Goal: Task Accomplishment & Management: Manage account settings

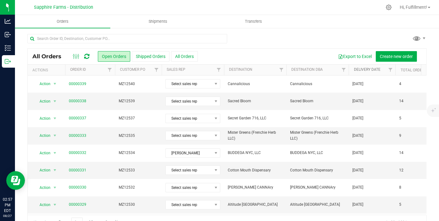
click at [366, 69] on link "Delivery Date" at bounding box center [367, 69] width 27 height 4
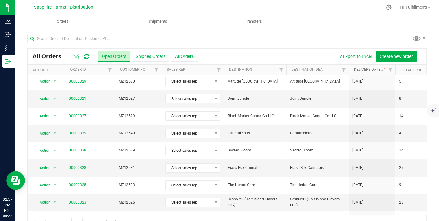
scroll to position [210, 0]
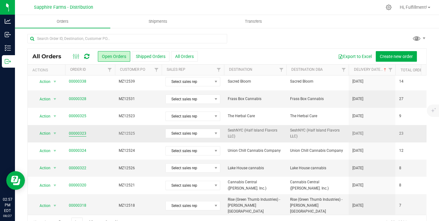
click at [80, 131] on link "00000323" at bounding box center [77, 134] width 17 height 6
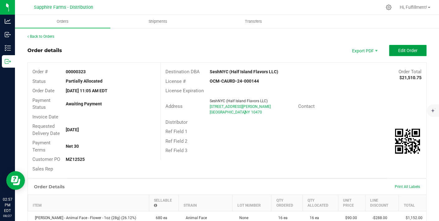
click at [398, 49] on span "Edit Order" at bounding box center [407, 50] width 19 height 5
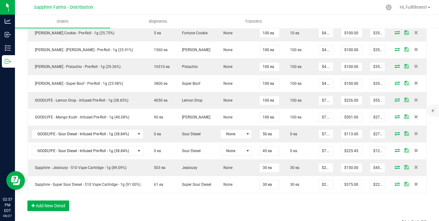
scroll to position [479, 0]
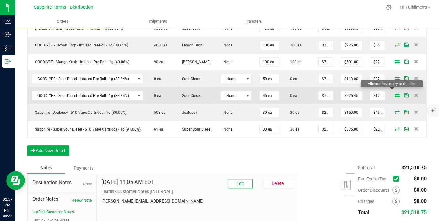
click at [395, 93] on icon at bounding box center [397, 95] width 5 height 4
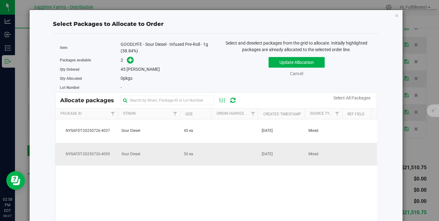
click at [228, 150] on td at bounding box center [234, 154] width 47 height 23
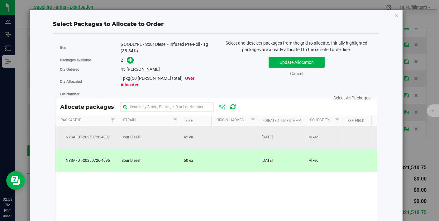
click at [258, 137] on td "[DATE]" at bounding box center [281, 137] width 47 height 23
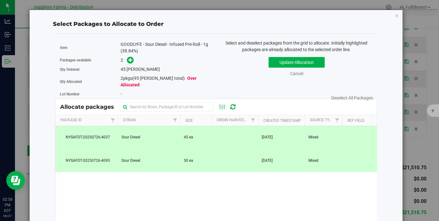
click at [253, 155] on td at bounding box center [234, 160] width 47 height 23
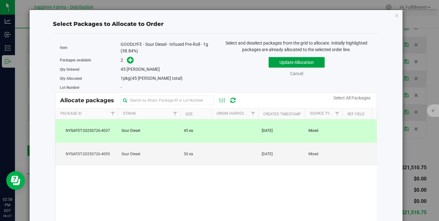
click at [302, 60] on button "Update Allocation" at bounding box center [297, 62] width 56 height 11
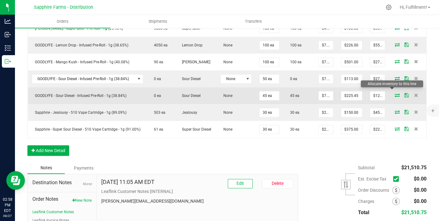
click at [395, 93] on icon at bounding box center [397, 95] width 5 height 4
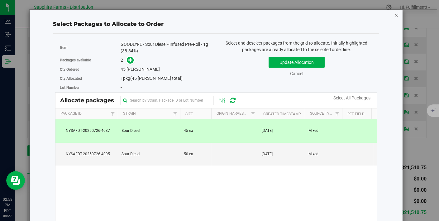
click at [395, 14] on icon "button" at bounding box center [397, 15] width 4 height 7
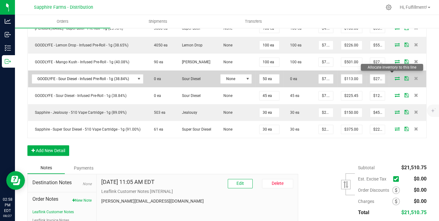
click at [395, 76] on icon at bounding box center [397, 78] width 5 height 4
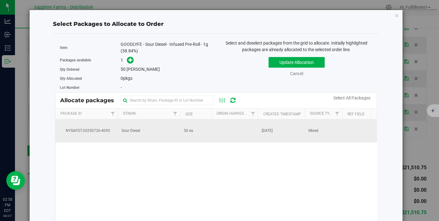
click at [258, 132] on td "[DATE]" at bounding box center [281, 130] width 47 height 23
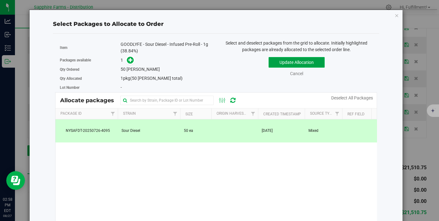
click at [300, 60] on button "Update Allocation" at bounding box center [297, 62] width 56 height 11
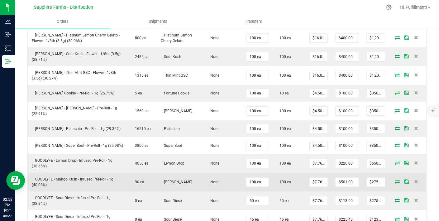
scroll to position [379, 0]
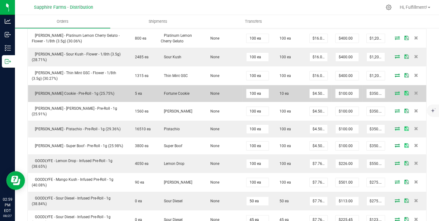
click at [395, 91] on icon at bounding box center [397, 93] width 5 height 4
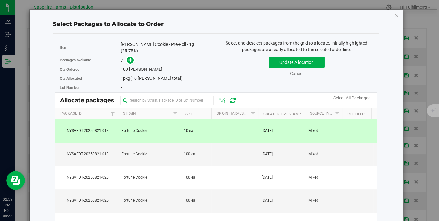
click at [228, 129] on td at bounding box center [234, 130] width 47 height 23
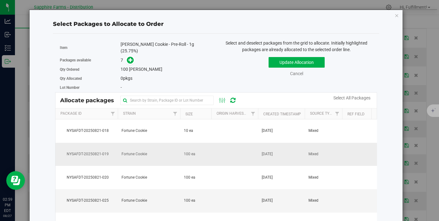
click at [214, 154] on td at bounding box center [234, 154] width 47 height 23
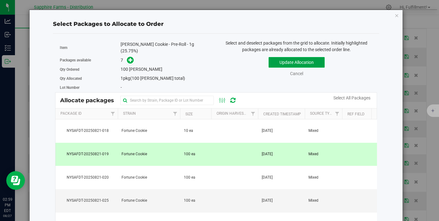
click at [274, 61] on button "Update Allocation" at bounding box center [297, 62] width 56 height 11
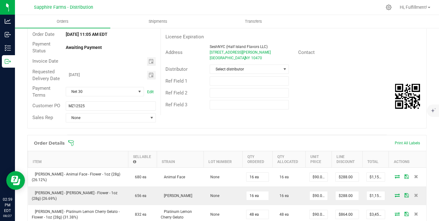
scroll to position [0, 0]
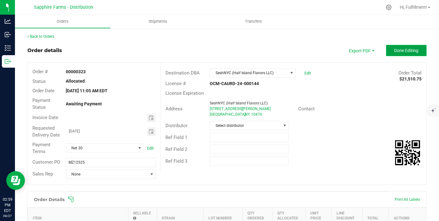
click at [394, 51] on span "Done Editing" at bounding box center [406, 50] width 24 height 5
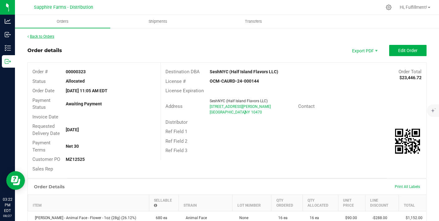
click at [36, 37] on link "Back to Orders" at bounding box center [40, 36] width 27 height 4
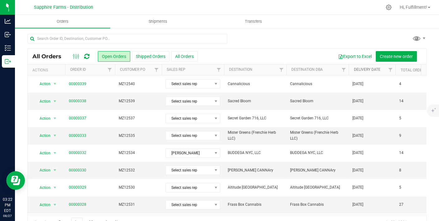
click at [363, 70] on link "Delivery Date" at bounding box center [367, 69] width 27 height 4
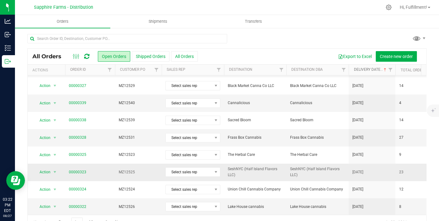
scroll to position [168, 0]
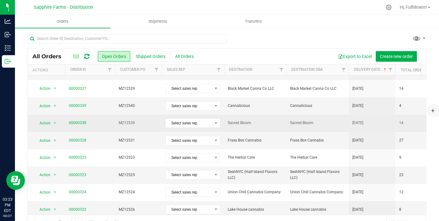
click at [148, 123] on span "MZ12539" at bounding box center [138, 123] width 39 height 6
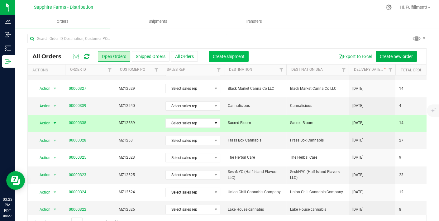
click at [223, 57] on span "Create shipment" at bounding box center [229, 56] width 32 height 5
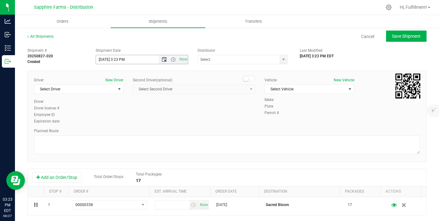
click at [163, 59] on span "Open the date view" at bounding box center [164, 59] width 5 height 5
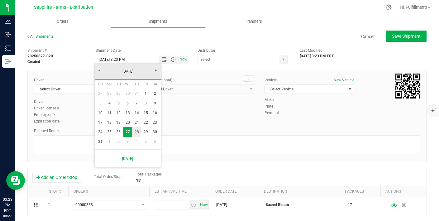
click at [135, 131] on link "28" at bounding box center [136, 132] width 9 height 10
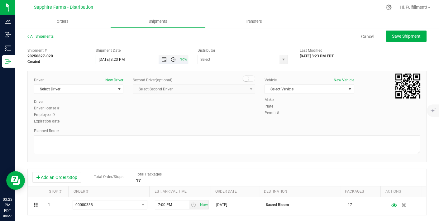
click at [172, 60] on span "Open the time view" at bounding box center [173, 59] width 5 height 5
click at [125, 80] on li "9:00 AM" at bounding box center [140, 83] width 90 height 8
type input "[DATE] 9:00 AM"
click at [281, 61] on span "select" at bounding box center [283, 59] width 5 height 5
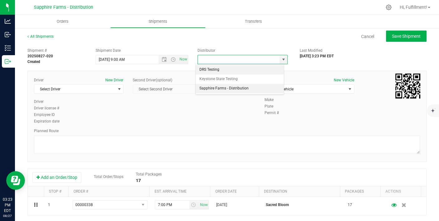
click at [239, 85] on li "Sapphire Farms - Distribution" at bounding box center [240, 88] width 88 height 9
type input "Sapphire Farms - Distribution"
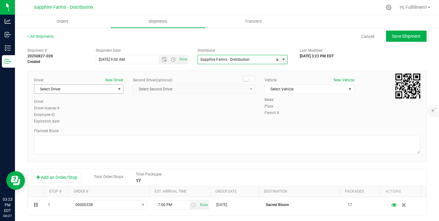
click at [115, 89] on span "select" at bounding box center [119, 89] width 8 height 9
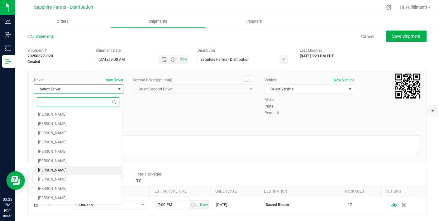
click at [46, 169] on span "[PERSON_NAME]" at bounding box center [52, 171] width 28 height 8
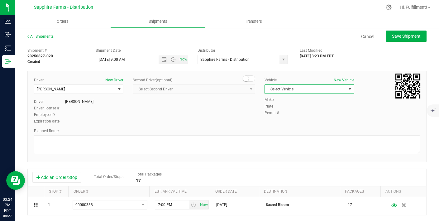
click at [336, 88] on span "Select Vehicle" at bounding box center [305, 89] width 81 height 9
click at [295, 127] on li "Van #2" at bounding box center [306, 127] width 88 height 9
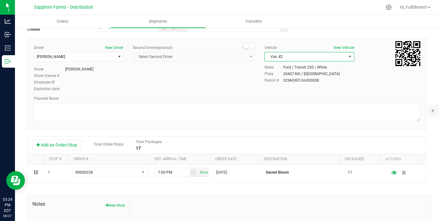
scroll to position [36, 0]
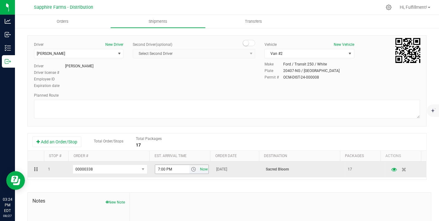
click at [199, 168] on span "Now" at bounding box center [204, 169] width 11 height 9
click at [191, 168] on span "select" at bounding box center [193, 169] width 5 height 5
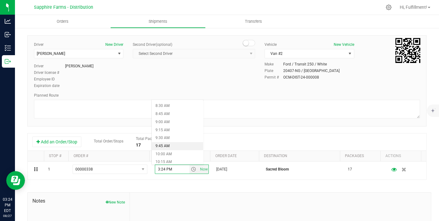
scroll to position [293, 0]
click at [181, 146] on li "10:30 AM" at bounding box center [177, 149] width 51 height 8
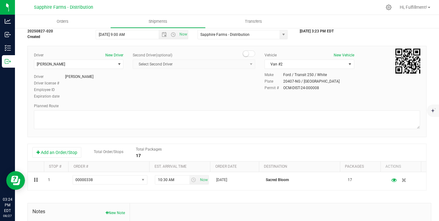
scroll to position [0, 0]
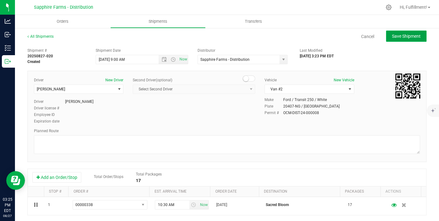
click at [392, 36] on span "Save Shipment" at bounding box center [406, 36] width 29 height 5
type input "[DATE] 1:00 PM"
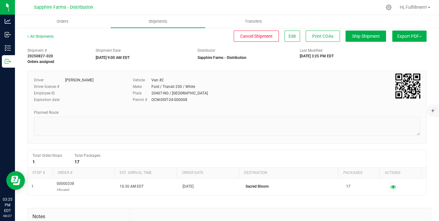
click at [409, 37] on span "Export PDF" at bounding box center [410, 36] width 24 height 5
click at [407, 49] on span "Manifest by Package ID" at bounding box center [401, 50] width 40 height 4
click at [64, 21] on span "Orders" at bounding box center [62, 22] width 29 height 6
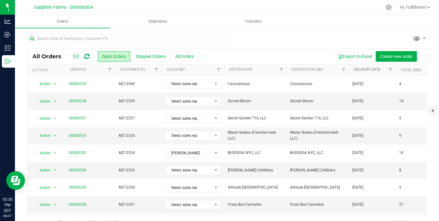
click at [375, 68] on link "Delivery Date" at bounding box center [367, 69] width 27 height 4
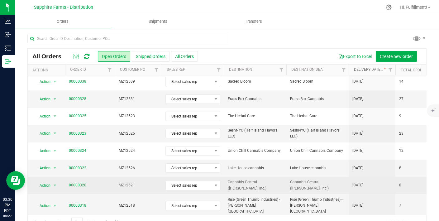
scroll to position [14, 0]
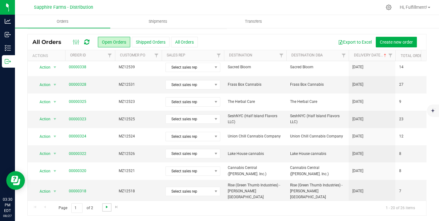
click at [106, 207] on span "Go to the next page" at bounding box center [106, 207] width 5 height 5
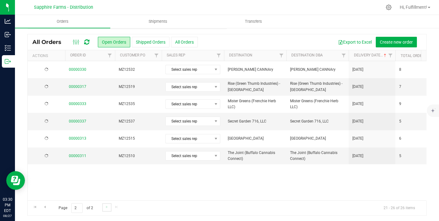
scroll to position [0, 0]
click at [44, 205] on span "Go to the previous page" at bounding box center [44, 207] width 5 height 5
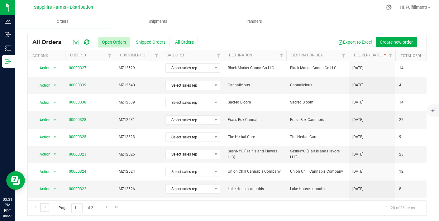
scroll to position [175, 0]
click at [109, 151] on span "00000323" at bounding box center [90, 154] width 42 height 6
drag, startPoint x: 109, startPoint y: 150, endPoint x: 98, endPoint y: 156, distance: 13.1
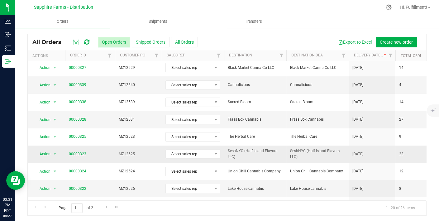
click at [98, 156] on td "00000323" at bounding box center [90, 154] width 50 height 17
click at [142, 156] on td "MZ12525" at bounding box center [138, 154] width 47 height 17
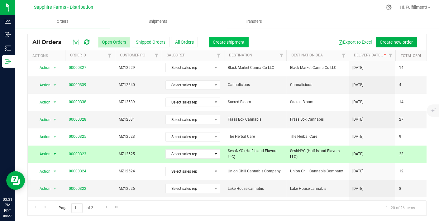
click at [233, 41] on span "Create shipment" at bounding box center [229, 42] width 32 height 5
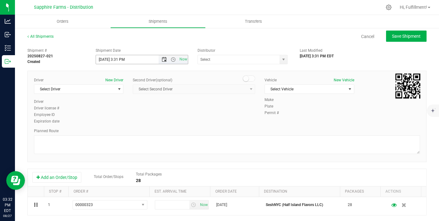
click at [162, 58] on span "Open the date view" at bounding box center [164, 59] width 5 height 5
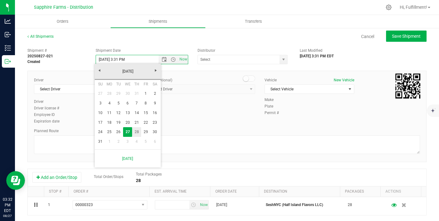
click at [136, 133] on link "28" at bounding box center [136, 132] width 9 height 10
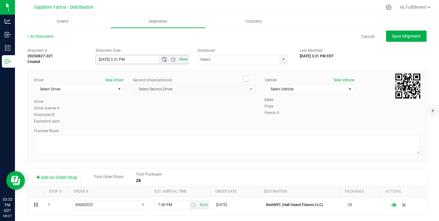
click at [181, 60] on span "Now" at bounding box center [183, 59] width 11 height 9
click at [172, 60] on span "Open the time view" at bounding box center [173, 59] width 5 height 5
click at [119, 109] on li "9:00 AM" at bounding box center [140, 110] width 90 height 8
type input "[DATE] 9:00 AM"
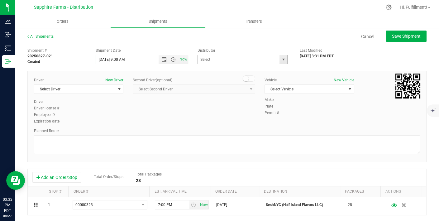
click at [281, 59] on span "select" at bounding box center [283, 59] width 5 height 5
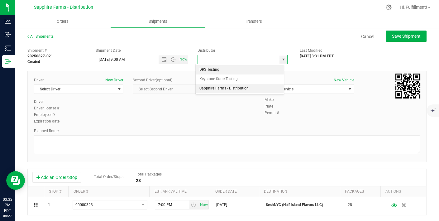
click at [247, 87] on li "Sapphire Farms - Distribution" at bounding box center [240, 88] width 88 height 9
type input "Sapphire Farms - Distribution"
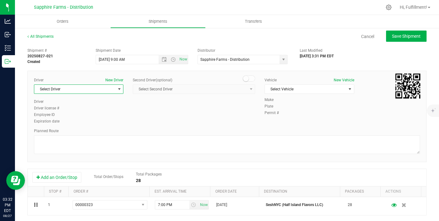
click at [117, 89] on span "select" at bounding box center [119, 89] width 5 height 5
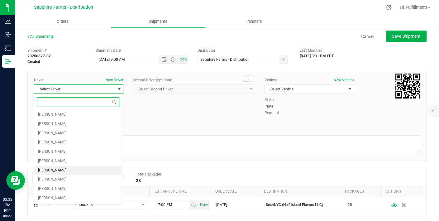
click at [69, 168] on li "[PERSON_NAME]" at bounding box center [78, 170] width 88 height 9
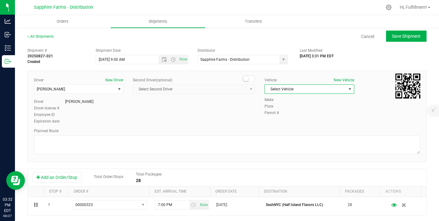
click at [338, 89] on span "Select Vehicle" at bounding box center [305, 89] width 81 height 9
click at [301, 128] on li "Van #2" at bounding box center [306, 127] width 88 height 9
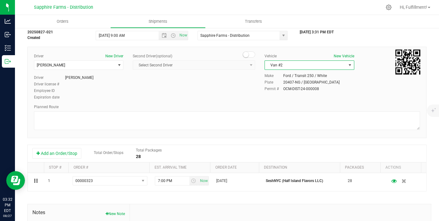
scroll to position [26, 0]
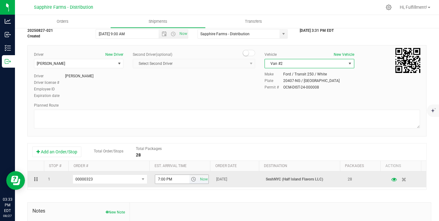
click at [191, 178] on span "select" at bounding box center [193, 179] width 5 height 5
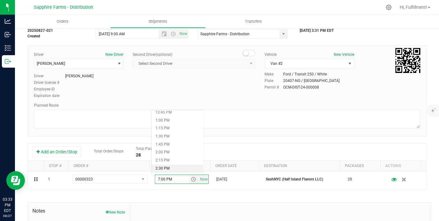
scroll to position [408, 0]
click at [173, 138] on li "1:30 PM" at bounding box center [177, 139] width 51 height 8
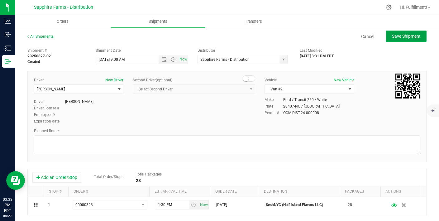
click at [402, 36] on span "Save Shipment" at bounding box center [406, 36] width 29 height 5
type input "[DATE] 1:00 PM"
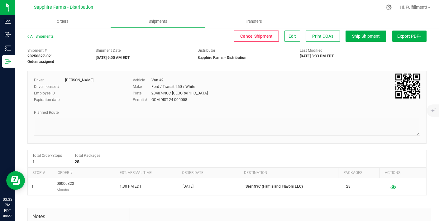
click at [413, 35] on span "Export PDF" at bounding box center [410, 36] width 24 height 5
click at [398, 49] on span "Manifest by Package ID" at bounding box center [401, 50] width 40 height 4
click at [65, 22] on span "Orders" at bounding box center [62, 22] width 29 height 6
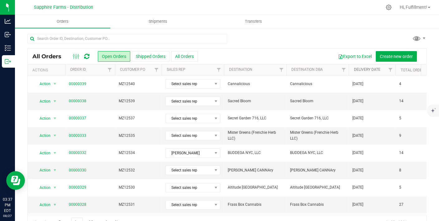
click at [361, 69] on link "Delivery Date" at bounding box center [367, 69] width 27 height 4
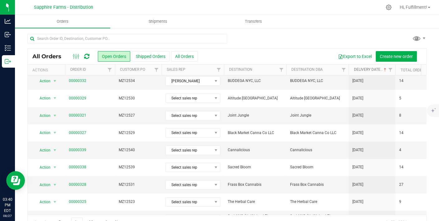
scroll to position [125, 0]
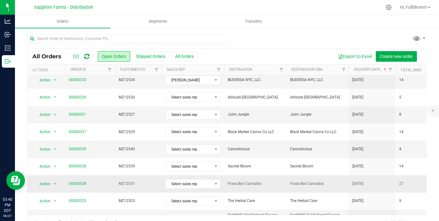
click at [147, 185] on span "MZ12531" at bounding box center [138, 184] width 39 height 6
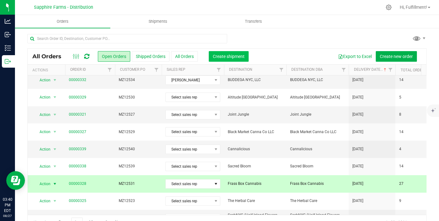
click at [234, 52] on button "Create shipment" at bounding box center [229, 56] width 40 height 11
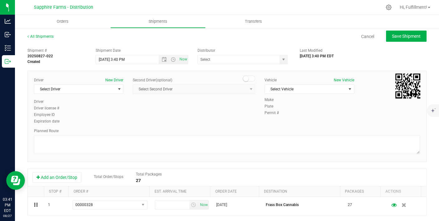
click at [195, 131] on div "Planned Route" at bounding box center [227, 131] width 386 height 6
click at [163, 60] on span "Open the date view" at bounding box center [164, 59] width 5 height 5
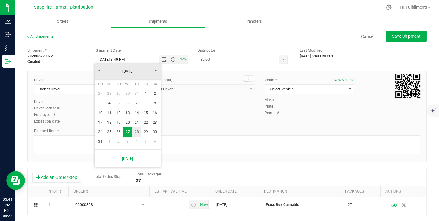
click at [136, 131] on link "28" at bounding box center [136, 132] width 9 height 10
type input "[DATE] 3:40 PM"
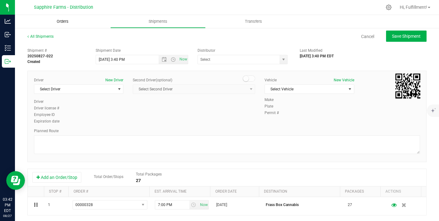
click at [60, 22] on span "Orders" at bounding box center [62, 22] width 29 height 6
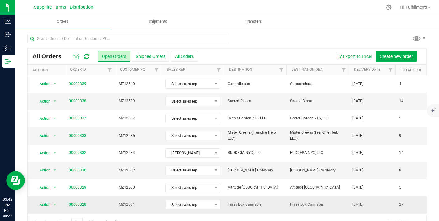
click at [151, 202] on span "MZ12531" at bounding box center [138, 205] width 39 height 6
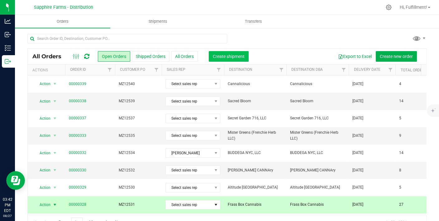
click at [231, 55] on span "Create shipment" at bounding box center [229, 56] width 32 height 5
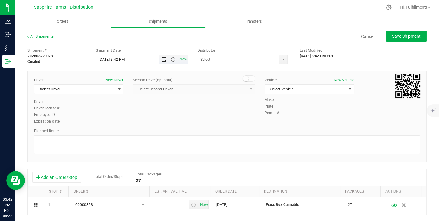
click at [162, 58] on span "Open the date view" at bounding box center [164, 59] width 5 height 5
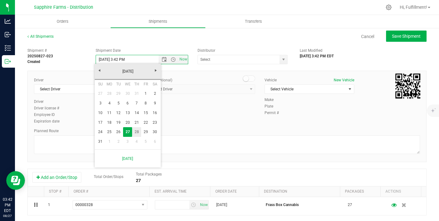
click at [135, 130] on link "28" at bounding box center [136, 132] width 9 height 10
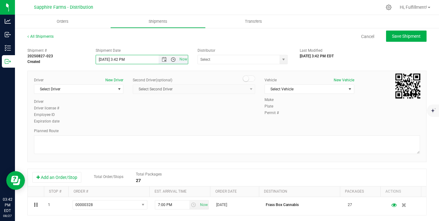
click at [171, 60] on span "Open the time view" at bounding box center [173, 59] width 5 height 5
click at [112, 116] on li "9:00 AM" at bounding box center [140, 118] width 90 height 8
type input "[DATE] 9:00 AM"
click at [281, 59] on span "select" at bounding box center [283, 59] width 5 height 5
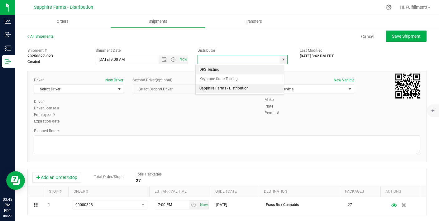
click at [236, 88] on li "Sapphire Farms - Distribution" at bounding box center [240, 88] width 88 height 9
type input "Sapphire Farms - Distribution"
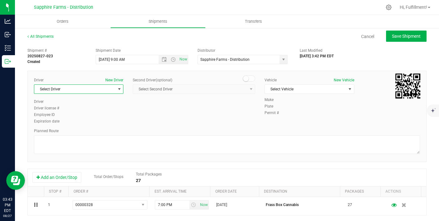
click at [118, 91] on span "select" at bounding box center [119, 89] width 5 height 5
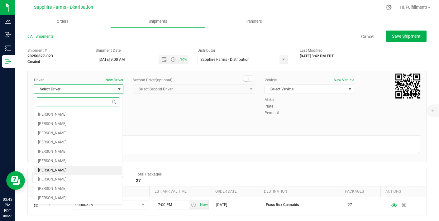
click at [56, 170] on span "[PERSON_NAME]" at bounding box center [52, 171] width 28 height 8
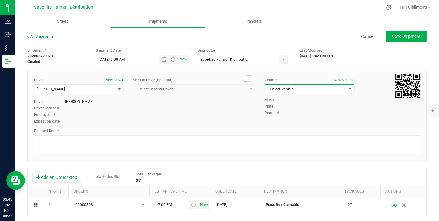
click at [346, 88] on span "select" at bounding box center [350, 89] width 8 height 9
click at [285, 130] on li "Van #2" at bounding box center [306, 127] width 88 height 9
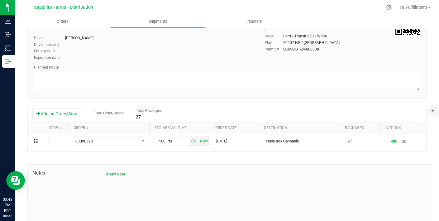
scroll to position [64, 0]
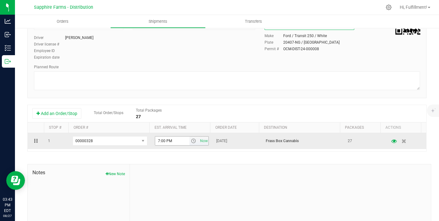
click at [191, 141] on span "select" at bounding box center [193, 140] width 5 height 5
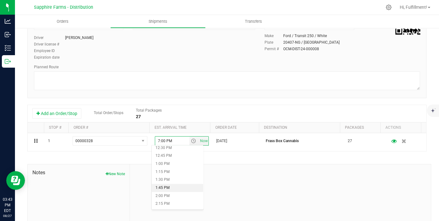
scroll to position [403, 0]
click at [171, 197] on li "2:00 PM" at bounding box center [177, 196] width 51 height 8
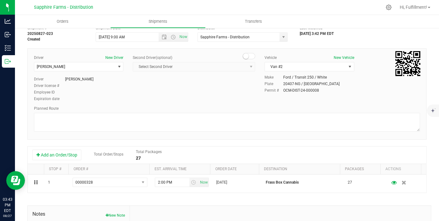
scroll to position [0, 0]
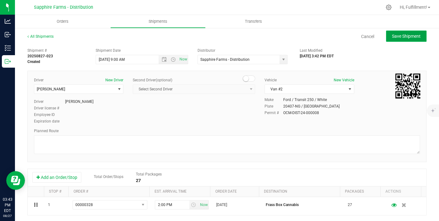
click at [410, 34] on span "Save Shipment" at bounding box center [406, 36] width 29 height 5
type input "[DATE] 1:00 PM"
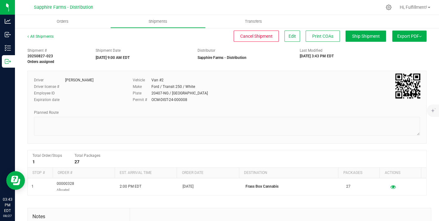
click at [410, 34] on span "Export PDF" at bounding box center [410, 36] width 24 height 5
click at [401, 47] on li "Manifest by Package ID" at bounding box center [407, 49] width 63 height 9
click at [60, 20] on span "Orders" at bounding box center [62, 22] width 29 height 6
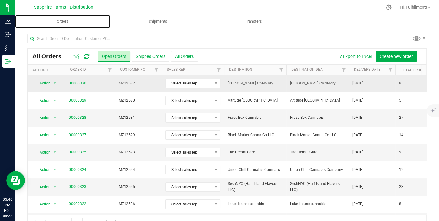
scroll to position [87, 0]
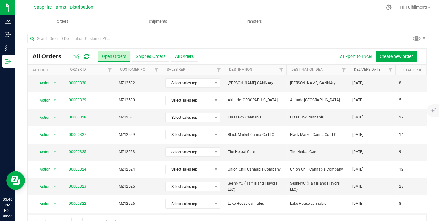
click at [366, 68] on link "Delivery Date" at bounding box center [367, 69] width 27 height 4
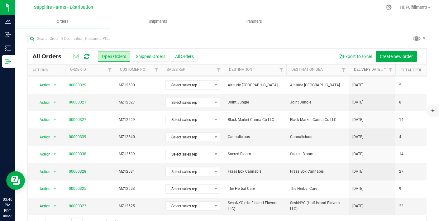
scroll to position [137, 0]
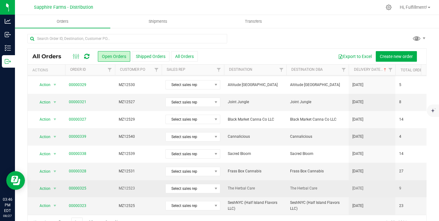
click at [259, 187] on span "The Herbal Care" at bounding box center [255, 189] width 55 height 6
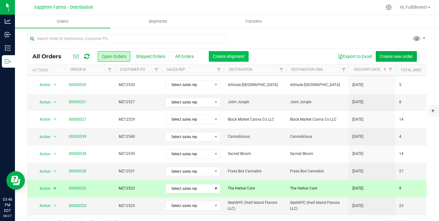
click at [234, 58] on span "Create shipment" at bounding box center [229, 56] width 32 height 5
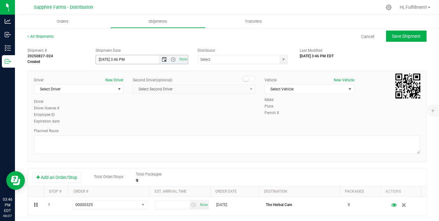
click at [163, 60] on span "Open the date view" at bounding box center [164, 59] width 5 height 5
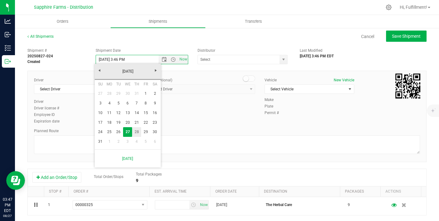
click at [139, 131] on link "28" at bounding box center [136, 132] width 9 height 10
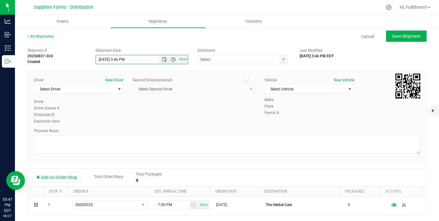
click at [171, 59] on span "Open the time view" at bounding box center [173, 59] width 5 height 5
click at [119, 103] on li "9:00 AM" at bounding box center [140, 107] width 90 height 8
type input "[DATE] 9:00 AM"
click at [281, 60] on span "select" at bounding box center [283, 59] width 5 height 5
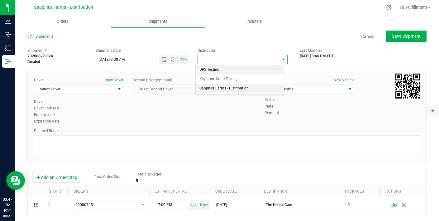
click at [242, 85] on li "Sapphire Farms - Distribution" at bounding box center [240, 88] width 88 height 9
type input "Sapphire Farms - Distribution"
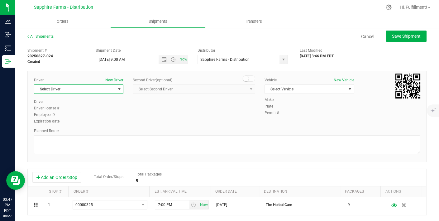
click at [119, 89] on span "select" at bounding box center [119, 89] width 5 height 5
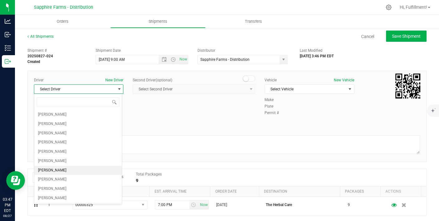
click at [74, 171] on li "[PERSON_NAME]" at bounding box center [78, 170] width 88 height 9
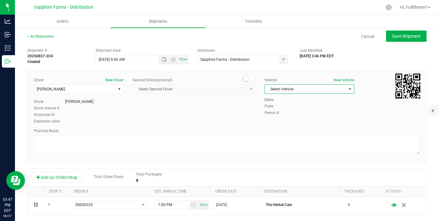
click at [306, 91] on span "Select Vehicle" at bounding box center [305, 89] width 81 height 9
click at [279, 126] on li "Van #2" at bounding box center [306, 127] width 88 height 9
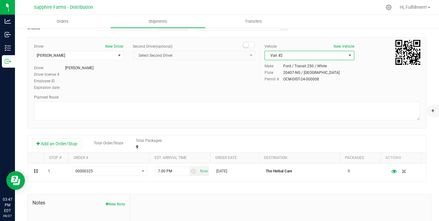
scroll to position [36, 0]
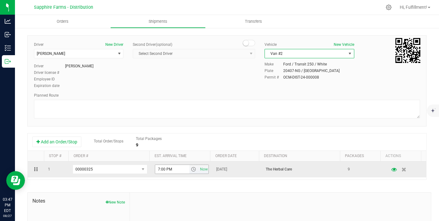
click at [191, 171] on span "select" at bounding box center [193, 169] width 5 height 5
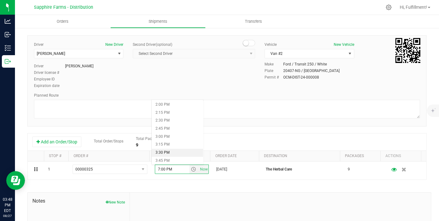
scroll to position [478, 0]
click at [183, 137] on li "4:00 PM" at bounding box center [177, 140] width 51 height 8
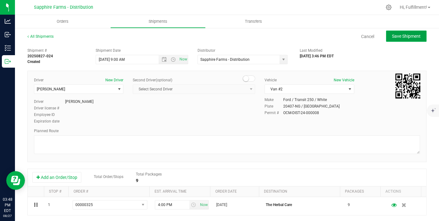
click at [392, 34] on span "Save Shipment" at bounding box center [406, 36] width 29 height 5
type input "[DATE] 1:00 PM"
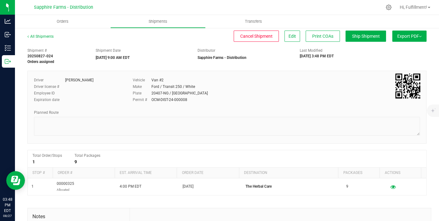
click at [398, 34] on span "Export PDF" at bounding box center [410, 36] width 24 height 5
click at [390, 50] on span "Manifest by Package ID" at bounding box center [401, 50] width 40 height 4
click at [37, 37] on link "All Shipments" at bounding box center [40, 36] width 26 height 4
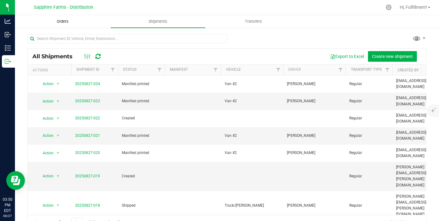
click at [59, 22] on span "Orders" at bounding box center [62, 22] width 29 height 6
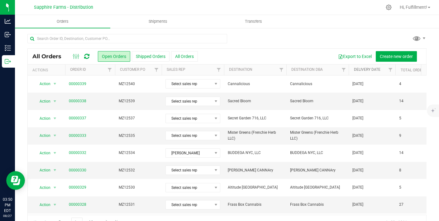
click at [369, 71] on link "Delivery Date" at bounding box center [367, 69] width 27 height 4
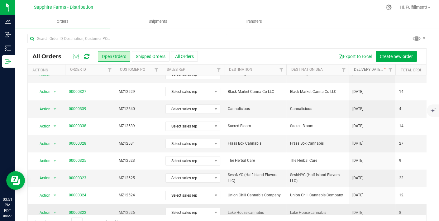
scroll to position [164, 0]
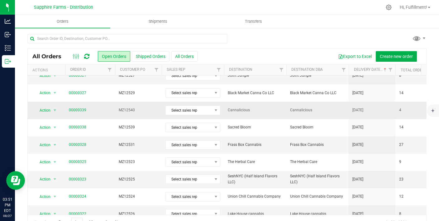
click at [262, 108] on span "Cannalicious" at bounding box center [255, 110] width 55 height 6
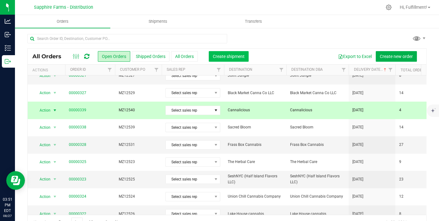
click at [231, 56] on span "Create shipment" at bounding box center [229, 56] width 32 height 5
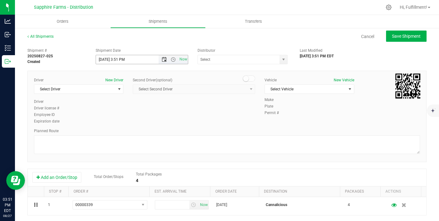
click at [164, 59] on span "Open the date view" at bounding box center [164, 59] width 5 height 5
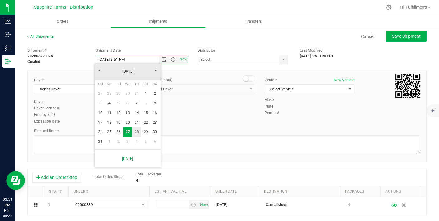
click at [138, 134] on link "28" at bounding box center [136, 132] width 9 height 10
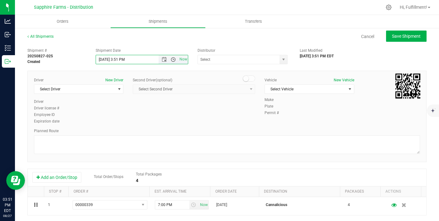
click at [171, 60] on span "Open the time view" at bounding box center [173, 59] width 5 height 5
click at [122, 83] on li "6:30 PM" at bounding box center [140, 85] width 90 height 8
click at [162, 59] on span "Open the date view" at bounding box center [164, 59] width 5 height 5
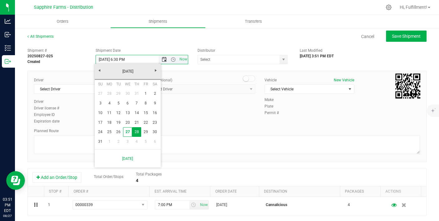
click at [162, 59] on span "Open the date view" at bounding box center [164, 59] width 5 height 5
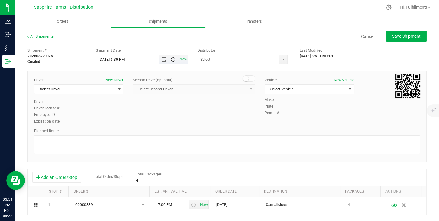
click at [173, 58] on span "Open the time view" at bounding box center [173, 59] width 5 height 5
click at [120, 104] on li "9:00 AM" at bounding box center [140, 106] width 90 height 8
type input "[DATE] 9:00 AM"
click at [281, 59] on span "select" at bounding box center [283, 59] width 5 height 5
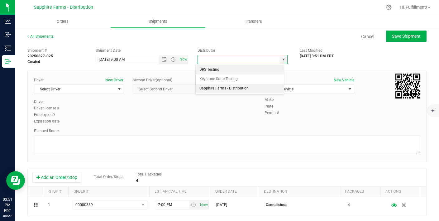
click at [244, 88] on li "Sapphire Farms - Distribution" at bounding box center [240, 88] width 88 height 9
type input "Sapphire Farms - Distribution"
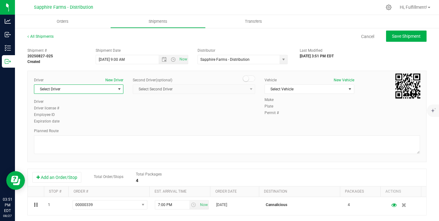
click at [84, 90] on span "Select Driver" at bounding box center [74, 89] width 81 height 9
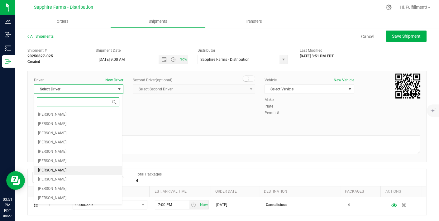
click at [66, 167] on li "[PERSON_NAME]" at bounding box center [78, 170] width 88 height 9
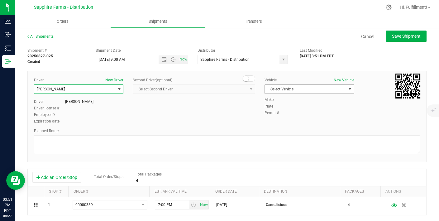
click at [316, 89] on span "Select Vehicle" at bounding box center [305, 89] width 81 height 9
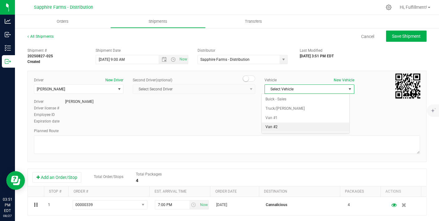
click at [289, 125] on li "Van #2" at bounding box center [306, 127] width 88 height 9
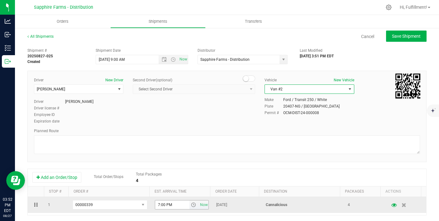
click at [191, 205] on span "select" at bounding box center [193, 204] width 5 height 5
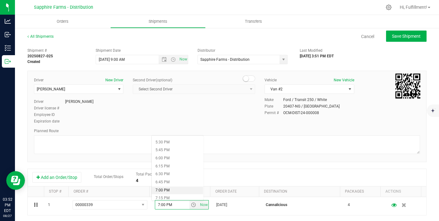
scroll to position [564, 0]
click at [171, 153] on li "6:00 PM" at bounding box center [177, 154] width 51 height 8
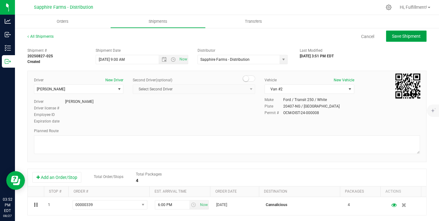
click at [403, 36] on span "Save Shipment" at bounding box center [406, 36] width 29 height 5
type input "[DATE] 1:00 PM"
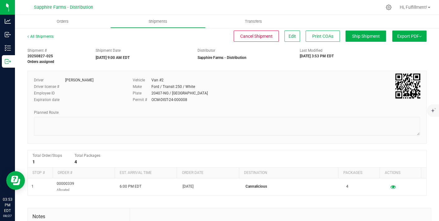
click at [403, 36] on span "Export PDF" at bounding box center [410, 36] width 24 height 5
click at [395, 48] on span "Manifest by Package ID" at bounding box center [401, 50] width 40 height 4
click at [62, 22] on span "Orders" at bounding box center [62, 22] width 29 height 6
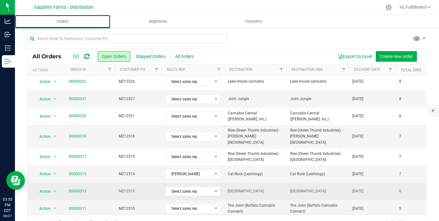
scroll to position [14, 0]
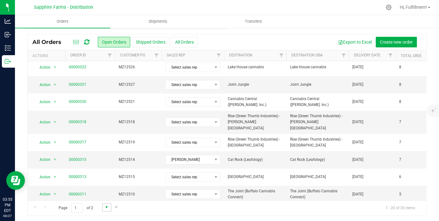
click at [107, 205] on span "Go to the next page" at bounding box center [106, 207] width 5 height 5
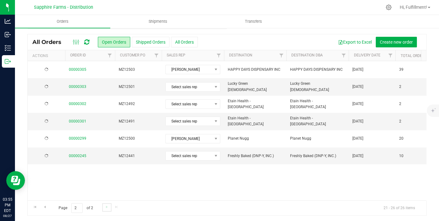
scroll to position [0, 0]
click at [45, 205] on span "Go to the previous page" at bounding box center [44, 207] width 5 height 5
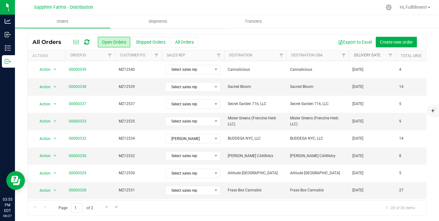
click at [369, 55] on link "Delivery Date" at bounding box center [367, 55] width 27 height 4
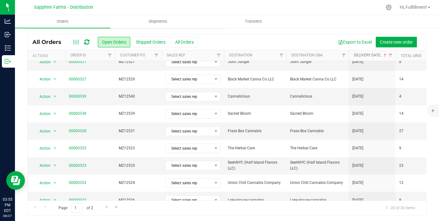
scroll to position [165, 0]
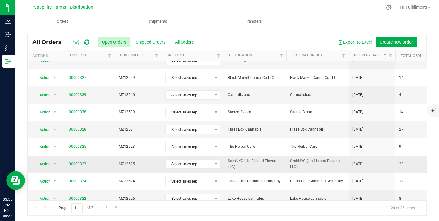
click at [152, 163] on span "MZ12525" at bounding box center [138, 164] width 39 height 6
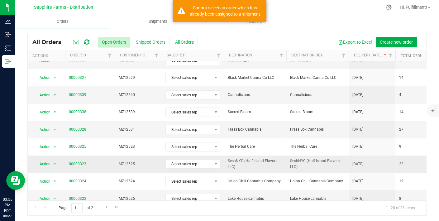
click at [79, 161] on link "00000323" at bounding box center [77, 164] width 17 height 6
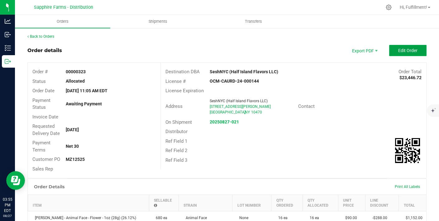
click at [406, 49] on span "Edit Order" at bounding box center [407, 50] width 19 height 5
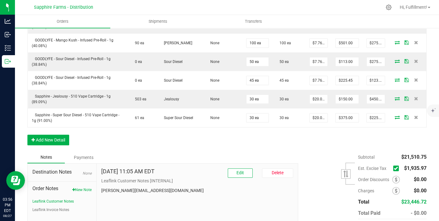
scroll to position [519, 0]
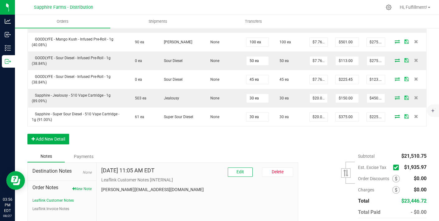
click at [394, 167] on icon at bounding box center [396, 167] width 4 height 0
click at [0, 0] on input "checkbox" at bounding box center [0, 0] width 0 height 0
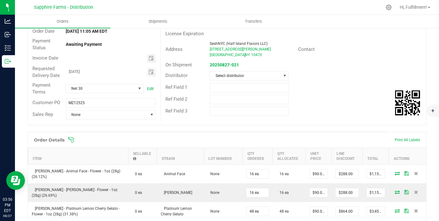
scroll to position [0, 0]
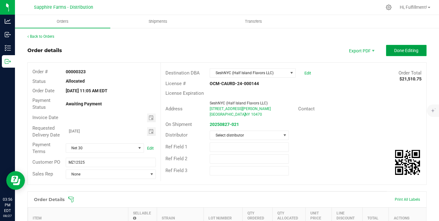
click at [407, 52] on span "Done Editing" at bounding box center [406, 50] width 24 height 5
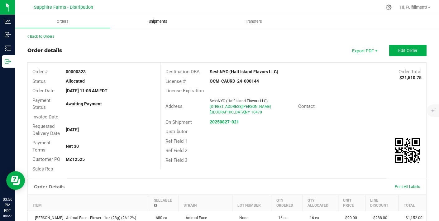
click at [157, 23] on span "Shipments" at bounding box center [158, 22] width 36 height 6
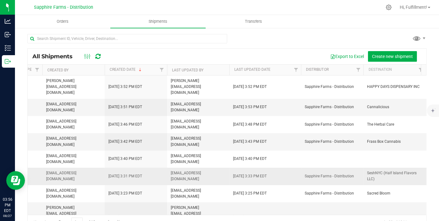
click at [134, 173] on span "[DATE] 3:31 PM EDT" at bounding box center [126, 176] width 34 height 6
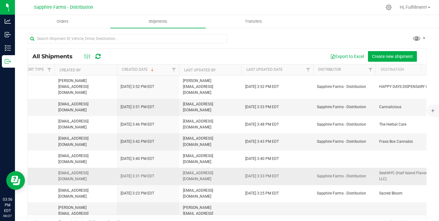
scroll to position [0, 332]
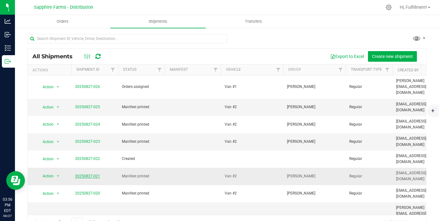
click at [80, 174] on link "20250827-021" at bounding box center [87, 176] width 25 height 4
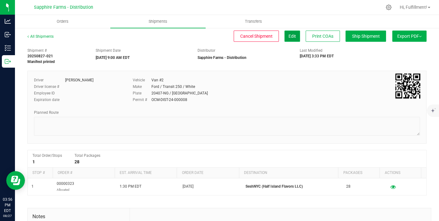
click at [289, 37] on span "Edit" at bounding box center [292, 36] width 7 height 5
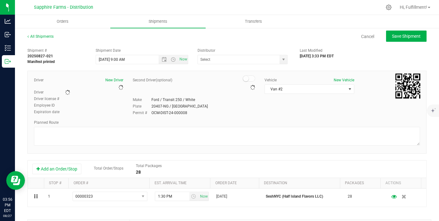
type input "Sapphire Farms - Distribution"
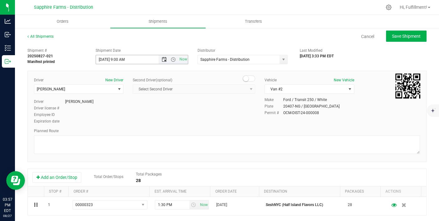
click at [162, 59] on span "Open the date view" at bounding box center [164, 59] width 5 height 5
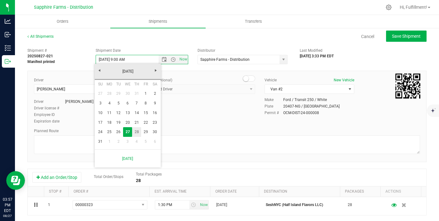
click at [137, 131] on link "28" at bounding box center [136, 132] width 9 height 10
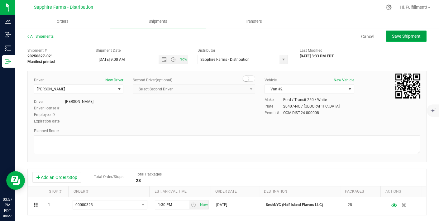
click at [400, 35] on span "Save Shipment" at bounding box center [406, 36] width 29 height 5
type input "[DATE] 1:00 PM"
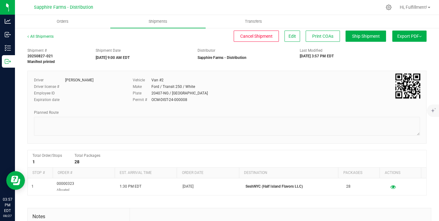
click at [400, 35] on span "Export PDF" at bounding box center [410, 36] width 24 height 5
click at [395, 48] on span "Manifest by Package ID" at bounding box center [401, 50] width 40 height 4
click at [60, 22] on span "Orders" at bounding box center [62, 22] width 29 height 6
